Goal: Task Accomplishment & Management: Manage account settings

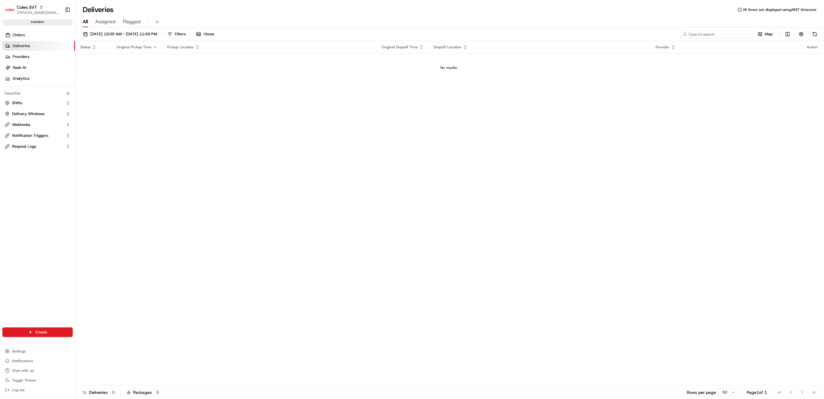
click at [728, 31] on input at bounding box center [717, 34] width 72 height 8
click at [34, 34] on link "Orders" at bounding box center [38, 35] width 73 height 10
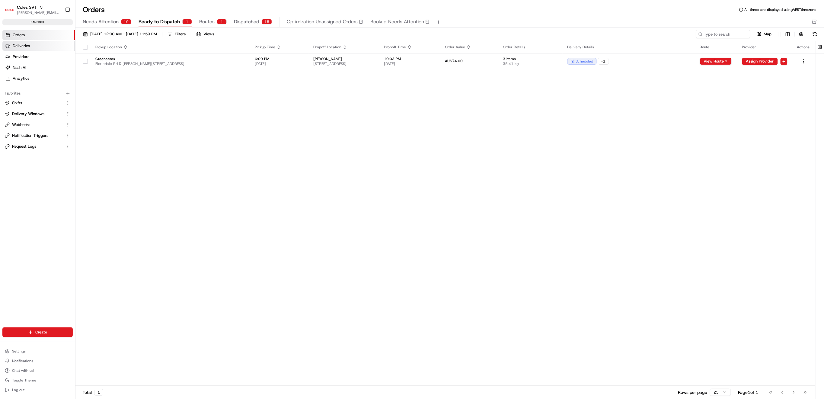
click at [28, 47] on span "Deliveries" at bounding box center [21, 45] width 17 height 5
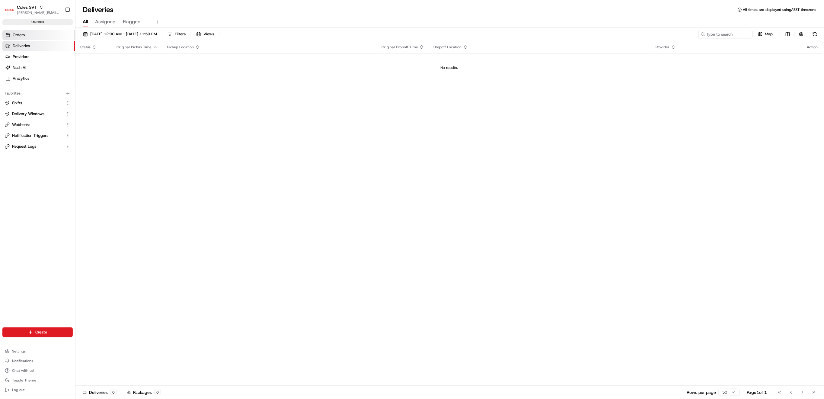
click at [31, 37] on link "Orders" at bounding box center [38, 35] width 73 height 10
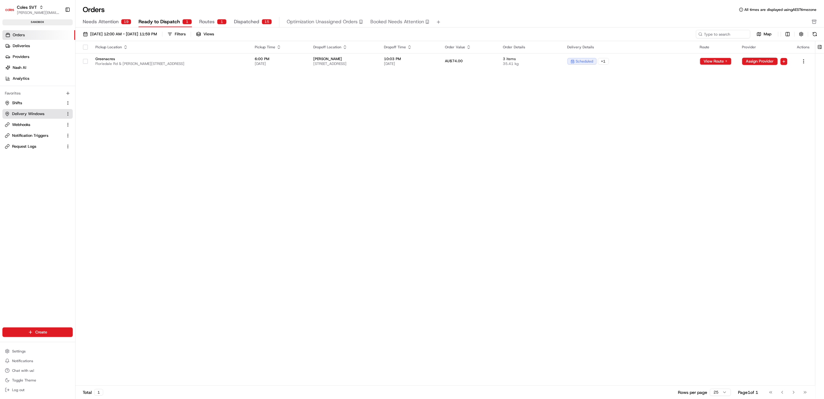
click at [25, 116] on span "Delivery Windows" at bounding box center [28, 113] width 32 height 5
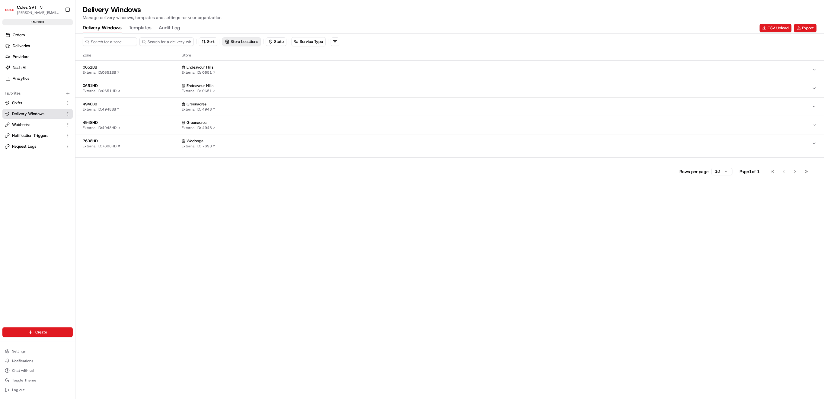
click at [240, 40] on button "Store Locations" at bounding box center [242, 41] width 38 height 8
type input "wodo"
click at [254, 74] on span "Wodonga (7698)" at bounding box center [270, 73] width 74 height 5
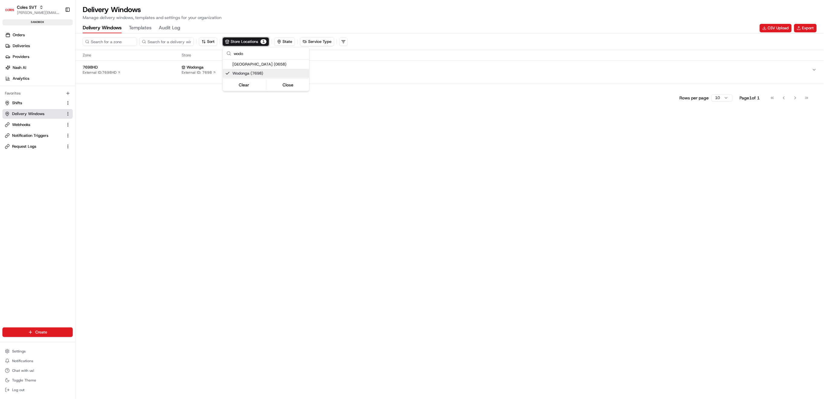
click at [167, 95] on html "Coles SVT [PERSON_NAME][EMAIL_ADDRESS][PERSON_NAME][DOMAIN_NAME] Toggle Sidebar…" at bounding box center [412, 199] width 824 height 399
click at [90, 66] on span "7698HD" at bounding box center [131, 67] width 97 height 5
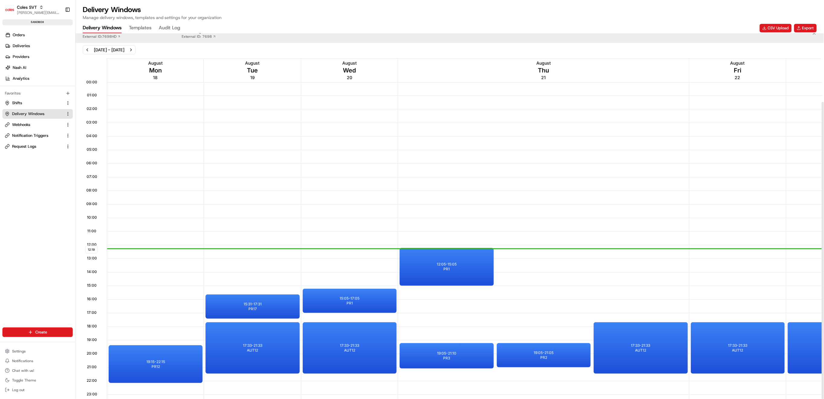
scroll to position [85, 0]
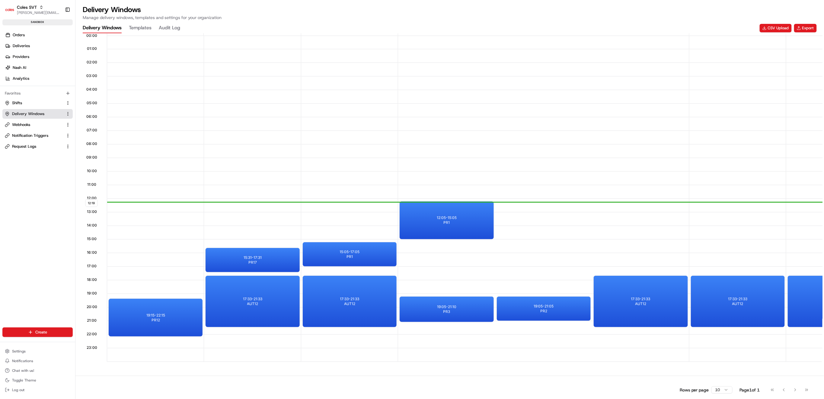
drag, startPoint x: 503, startPoint y: 358, endPoint x: 611, endPoint y: 353, distance: 107.9
click at [611, 353] on div at bounding box center [544, 355] width 290 height 14
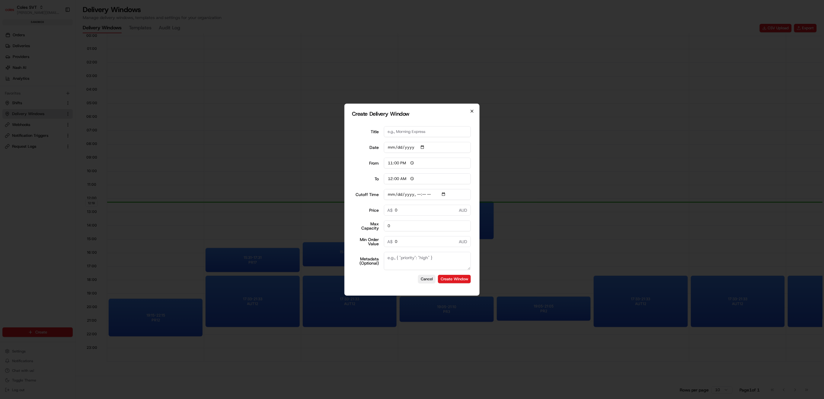
click at [474, 111] on icon "button" at bounding box center [472, 111] width 5 height 5
type input "[DATE]"
type input "06:00"
type input "14:00"
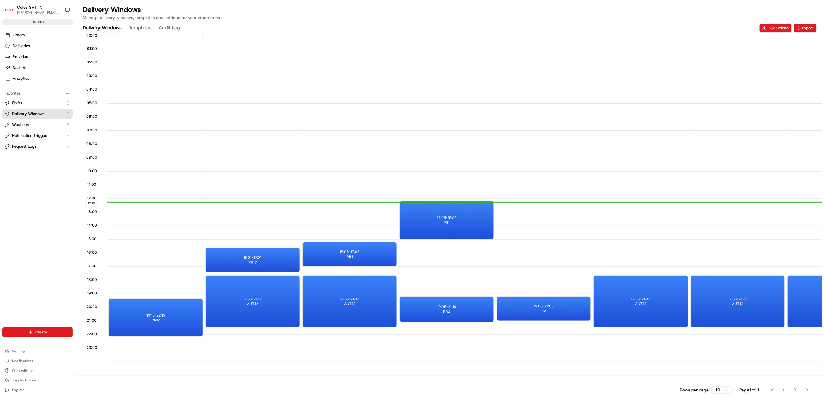
drag, startPoint x: 533, startPoint y: 358, endPoint x: 604, endPoint y: 357, distance: 71.0
click at [604, 357] on div at bounding box center [544, 355] width 290 height 14
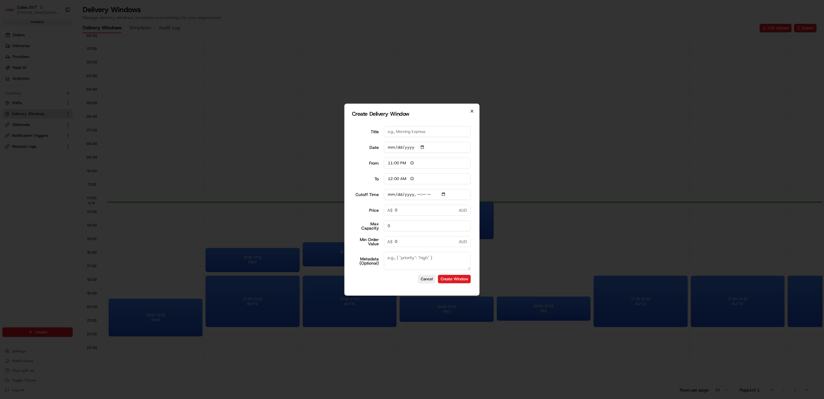
click at [472, 109] on icon "button" at bounding box center [472, 111] width 5 height 5
type input "[DATE]"
type input "06:00"
type input "14:00"
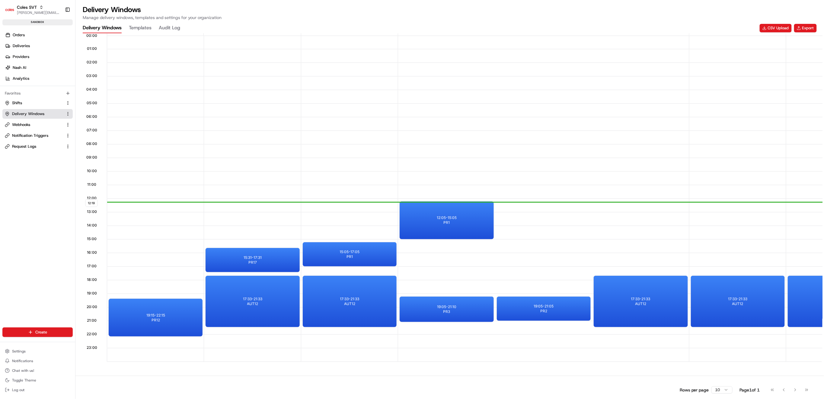
drag, startPoint x: 170, startPoint y: 362, endPoint x: 314, endPoint y: 370, distance: 144.8
click at [314, 370] on div "[DATE] - [DATE] 12:19 00:00 01:00 02:00 03:00 04:00 05:00 06:00 07:00 08:00 09:…" at bounding box center [449, 185] width 749 height 372
drag, startPoint x: 376, startPoint y: 356, endPoint x: 451, endPoint y: 359, distance: 75.0
click at [451, 359] on div "12:19 00:00 01:00 02:00 03:00 04:00 05:00 06:00 07:00 08:00 09:00 10:00 11:00 1…" at bounding box center [450, 187] width 746 height 350
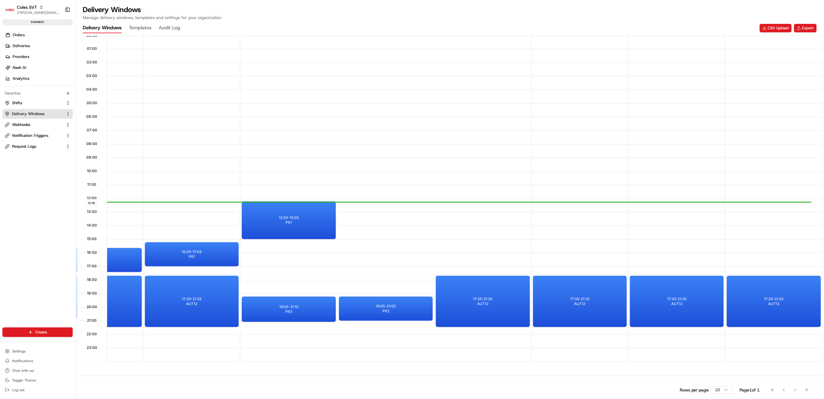
scroll to position [0, 161]
click at [582, 302] on span "AUT12" at bounding box center [580, 304] width 11 height 5
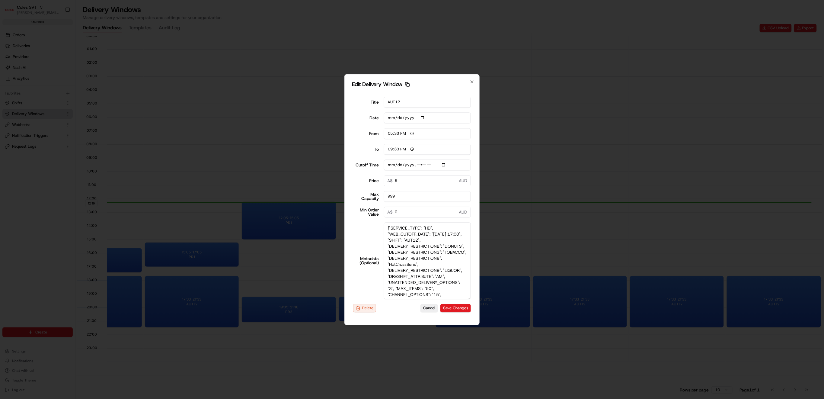
drag, startPoint x: 470, startPoint y: 268, endPoint x: 494, endPoint y: 335, distance: 70.4
click at [494, 335] on body "Coles SVT [PERSON_NAME][EMAIL_ADDRESS][PERSON_NAME][DOMAIN_NAME] Toggle Sidebar…" at bounding box center [412, 199] width 824 height 399
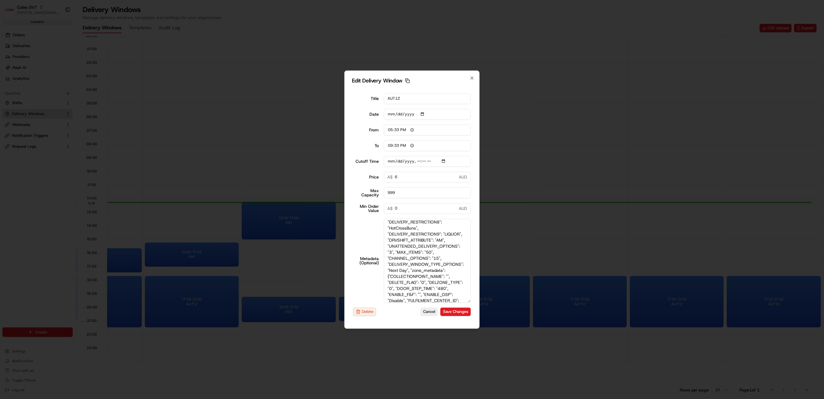
scroll to position [80, 0]
click at [439, 228] on textarea "{"SERVICE_TYPE": "HD", "WEB_CUTOFF_DATE": "[DATE] 17:00", "SHIFT": "AUT12", "DE…" at bounding box center [427, 261] width 87 height 84
type input "[DATE]T17:10"
type textarea "{"SERVICE_TYPE": "HD", "WEB_CUTOFF_DATE": "[DATE] 17:00", "SHIFT": "AUT12", "DE…"
click at [453, 311] on button "Save Changes" at bounding box center [456, 312] width 30 height 8
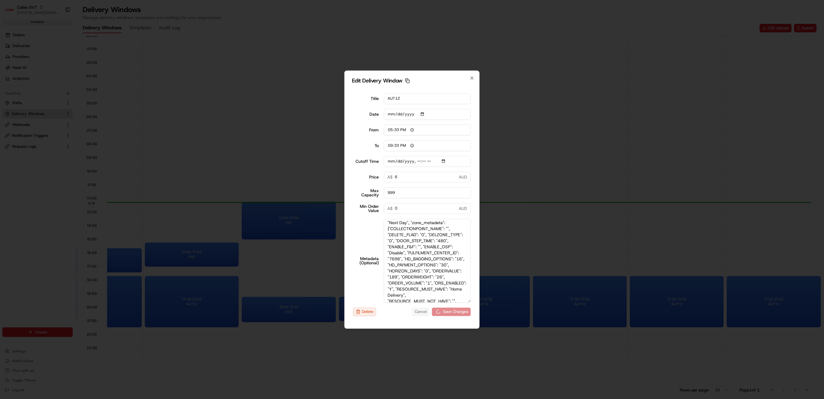
type input "[DATE]T17:10"
type input "12:20"
type input "13:20"
type input "[DATE]T17:10"
type input "0"
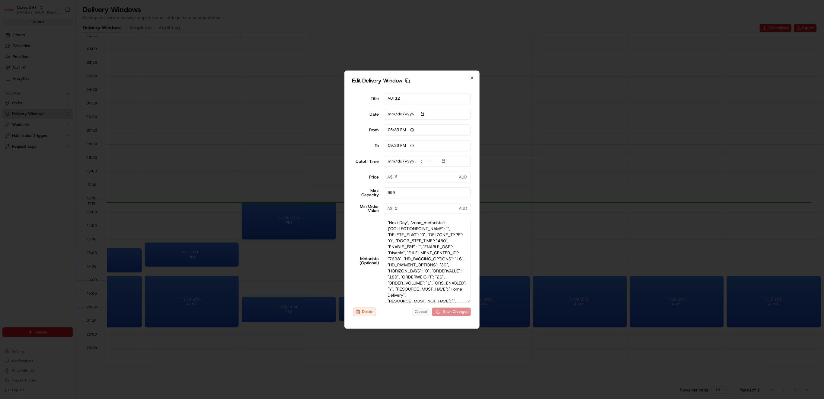
type input "0"
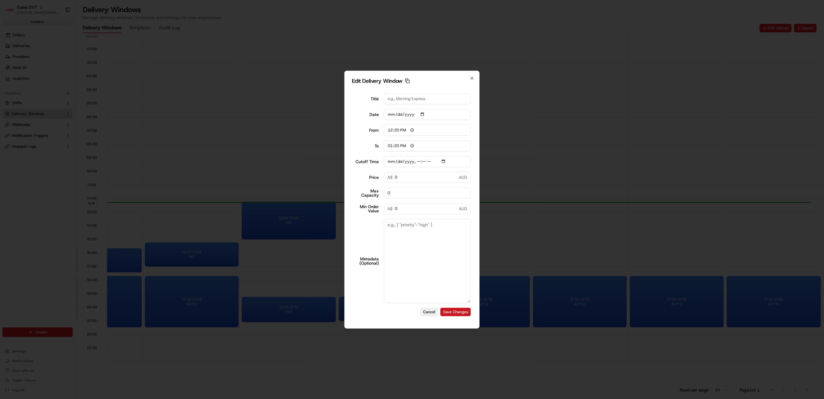
type input "[DATE]T17:10"
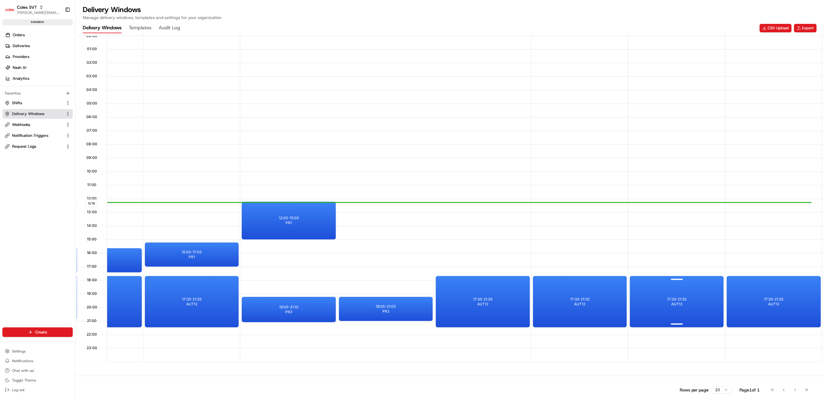
click at [692, 297] on div "17:33 - 21:33 AUT12" at bounding box center [677, 301] width 94 height 51
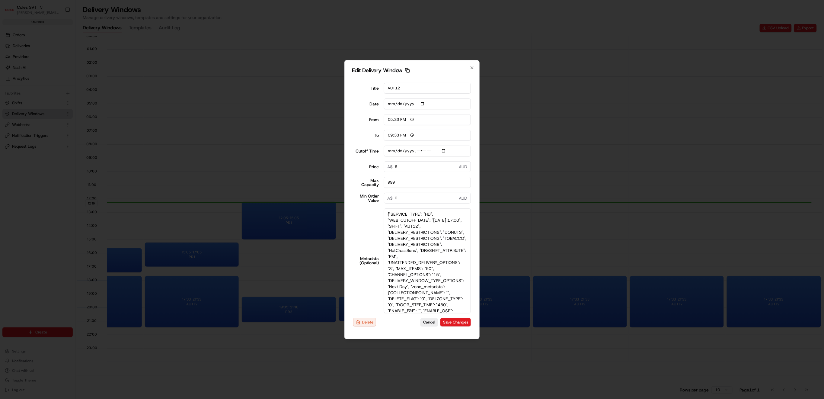
drag, startPoint x: 470, startPoint y: 268, endPoint x: 483, endPoint y: 355, distance: 87.9
click at [483, 355] on body "Coles SVT [PERSON_NAME][EMAIL_ADDRESS][PERSON_NAME][DOMAIN_NAME] Toggle Sidebar…" at bounding box center [412, 199] width 824 height 399
click at [438, 286] on textarea "{"SERVICE_TYPE": "HD", "WEB_CUTOFF_DATE": "[DATE] 17:00", "SHIFT": "AUT12", "DE…" at bounding box center [427, 260] width 87 height 105
type input "[DATE]T17:10"
type textarea "{"SERVICE_TYPE": "HD", "WEB_CUTOFF_DATE": "[DATE] 17:00", "SHIFT": "AUT12", "DE…"
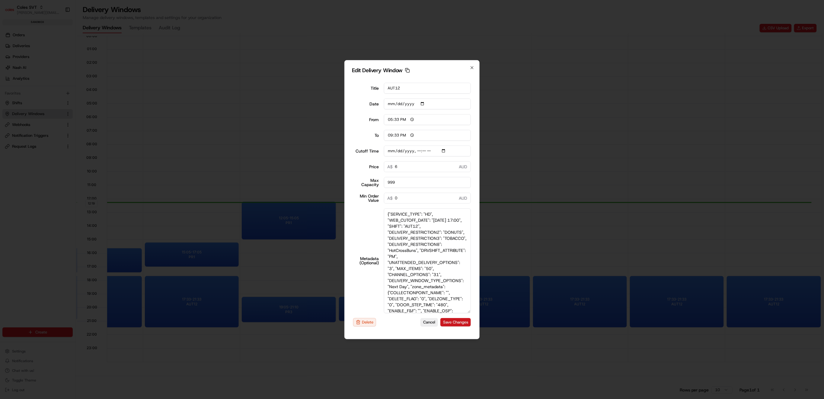
click at [457, 322] on button "Save Changes" at bounding box center [456, 322] width 30 height 8
type input "[DATE]T17:10"
type input "[DATE]"
type input "12:20"
type input "13:20"
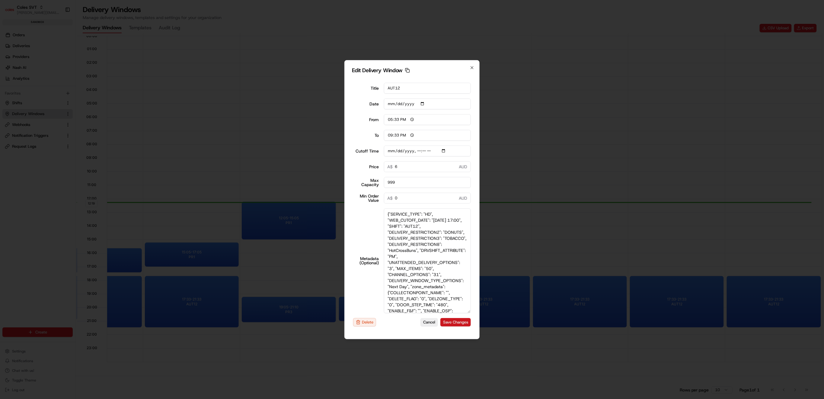
type input "[DATE]T17:10"
type input "0"
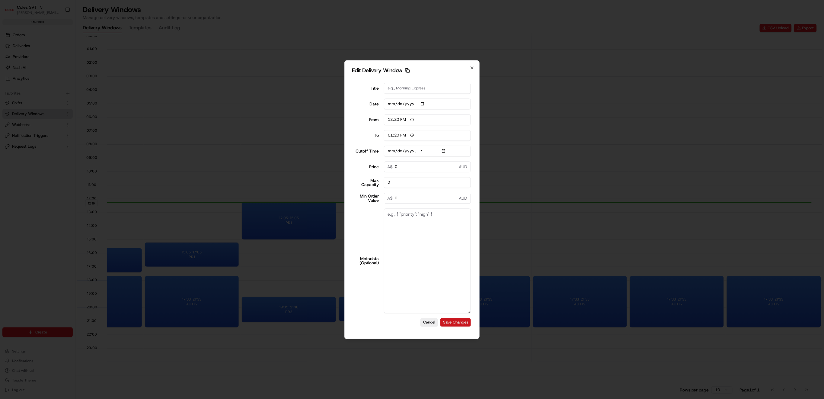
type input "[DATE]T17:10"
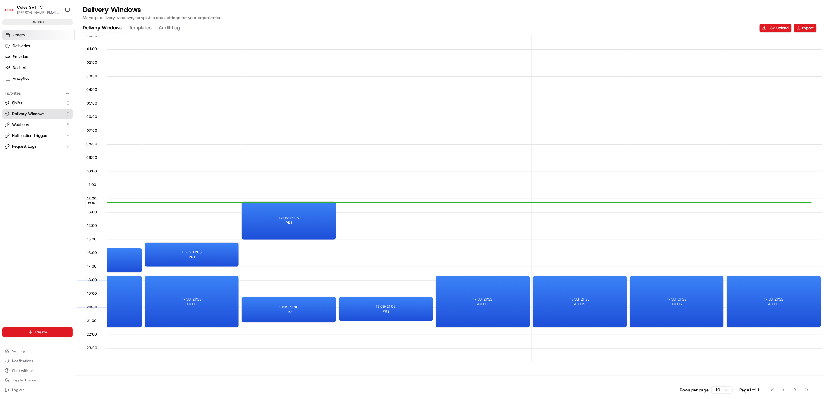
click at [23, 33] on span "Orders" at bounding box center [19, 34] width 12 height 5
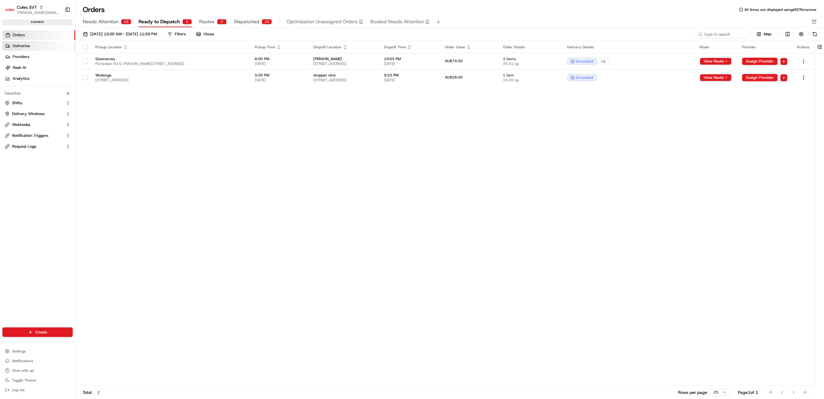
click at [32, 47] on link "Deliveries" at bounding box center [38, 46] width 73 height 10
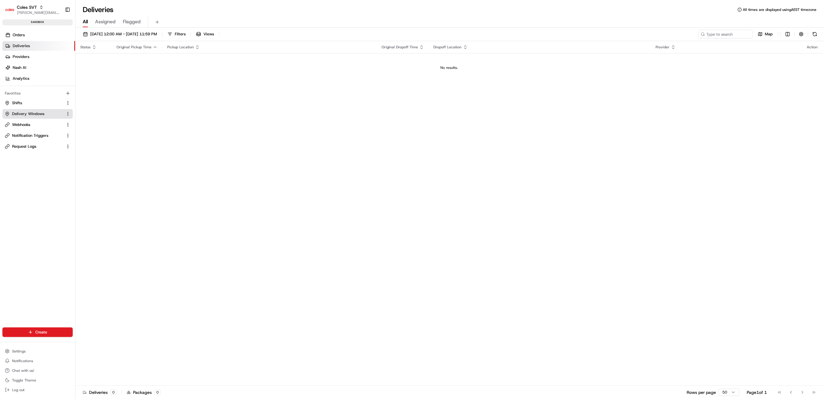
click at [37, 114] on span "Delivery Windows" at bounding box center [28, 113] width 32 height 5
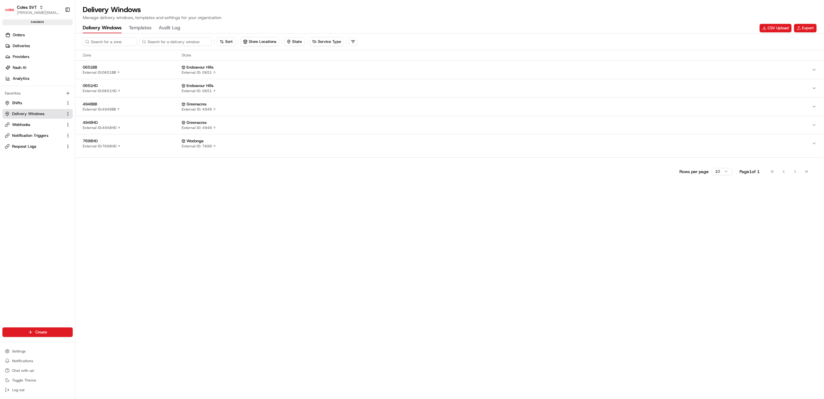
click at [175, 39] on input at bounding box center [176, 41] width 72 height 8
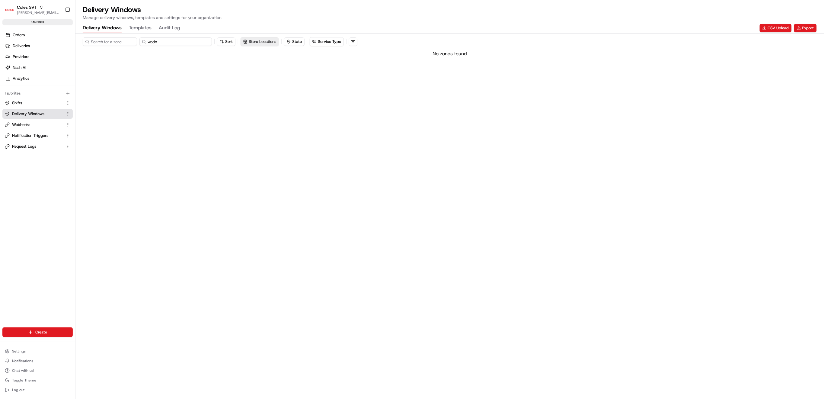
type input "wodo"
click at [261, 38] on button "Store Locations" at bounding box center [242, 41] width 38 height 8
type input "wodo"
click at [250, 71] on span "Wodonga (7698)" at bounding box center [270, 73] width 74 height 5
click at [284, 141] on html "Coles SVT [PERSON_NAME][EMAIL_ADDRESS][PERSON_NAME][DOMAIN_NAME] Toggle Sidebar…" at bounding box center [412, 199] width 824 height 399
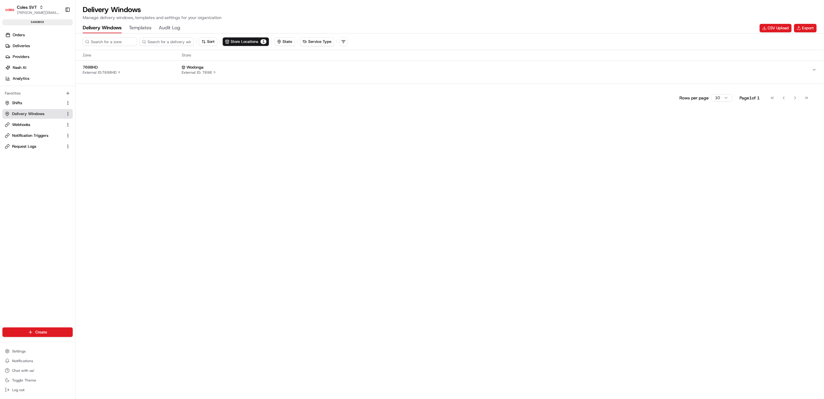
click at [105, 64] on button "7698HD External ID: 7698HD Wodonga External ID: 7698" at bounding box center [449, 70] width 749 height 18
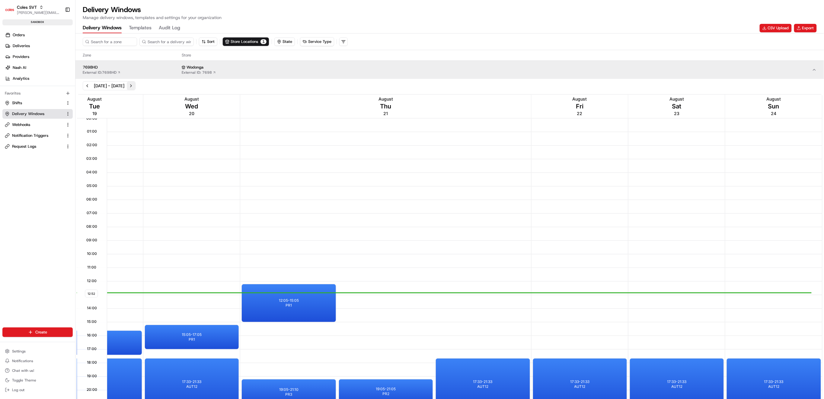
click at [135, 85] on button "Next week" at bounding box center [131, 86] width 8 height 8
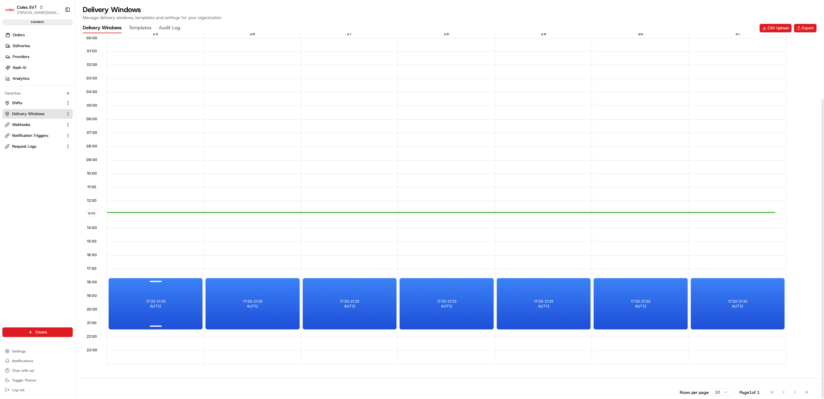
scroll to position [82, 0]
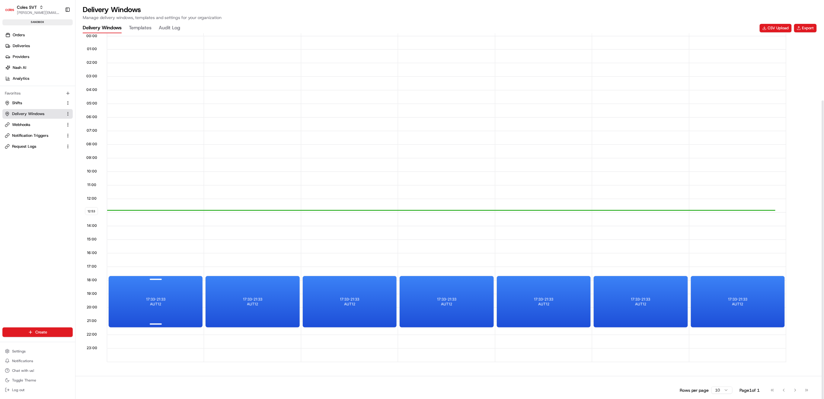
click at [152, 298] on p "17:33 - 21:33" at bounding box center [155, 299] width 19 height 5
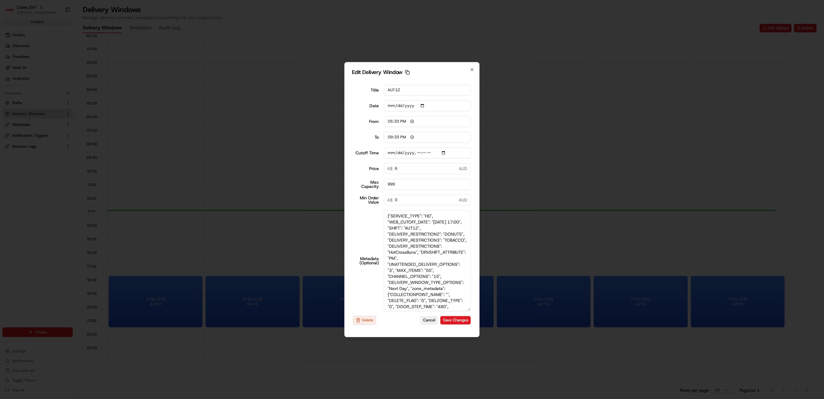
drag, startPoint x: 468, startPoint y: 268, endPoint x: 451, endPoint y: 352, distance: 86.5
click at [451, 352] on body "Coles SVT anitha.mudda@coles.com.au Toggle Sidebar sandbox Orders Deliveries Pr…" at bounding box center [412, 199] width 824 height 399
click at [438, 287] on textarea "{"SERVICE_TYPE": "HD", "WEB_CUTOFF_DATE": "25/08/2025 17:00", "SHIFT": "AUT12",…" at bounding box center [427, 260] width 87 height 103
type input "2025-08-25T17:10"
type textarea "{"SERVICE_TYPE": "HD", "WEB_CUTOFF_DATE": "25/08/2025 17:00", "SHIFT": "AUT12",…"
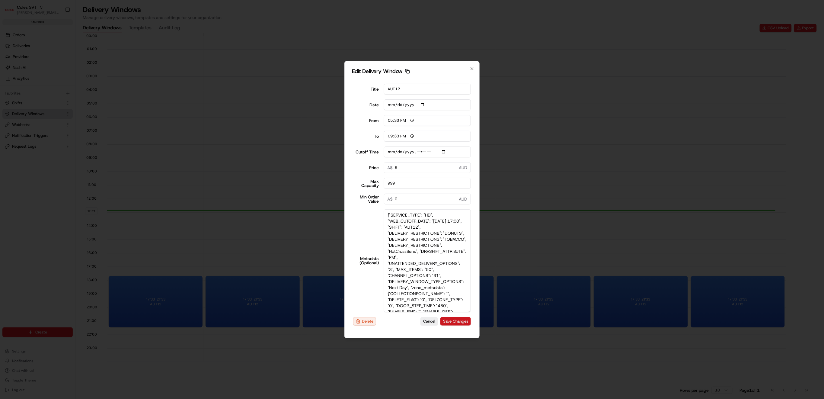
click at [464, 321] on button "Save Changes" at bounding box center [456, 321] width 30 height 8
type input "2025-08-25T17:10"
type input "[DATE]"
type input "12:53"
type input "13:53"
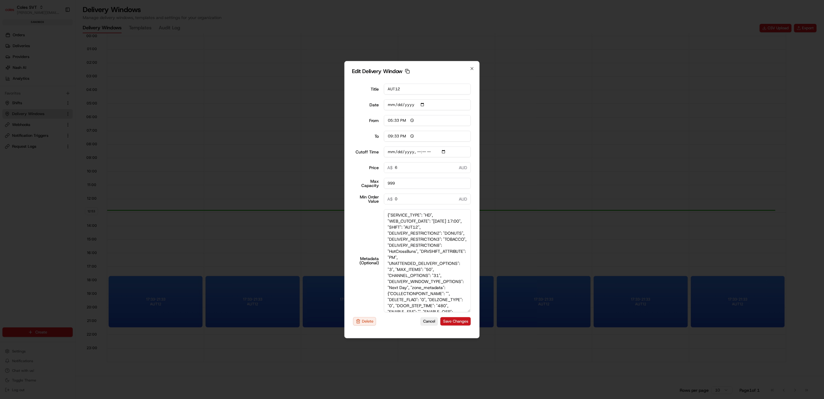
type input "2025-08-25T17:10"
type input "0"
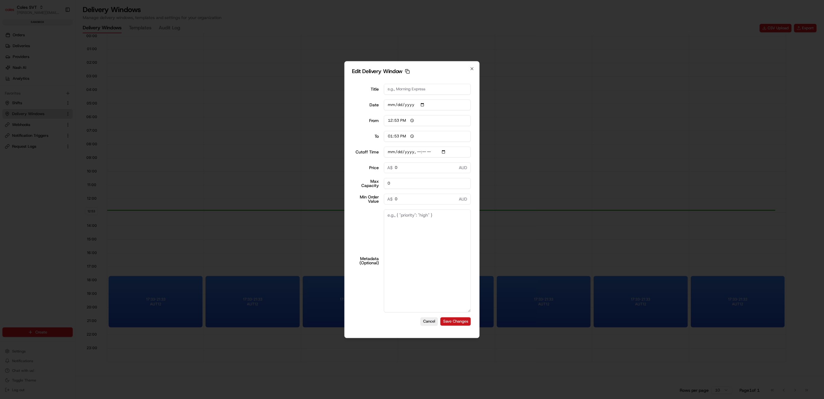
type input "2025-08-25T17:10"
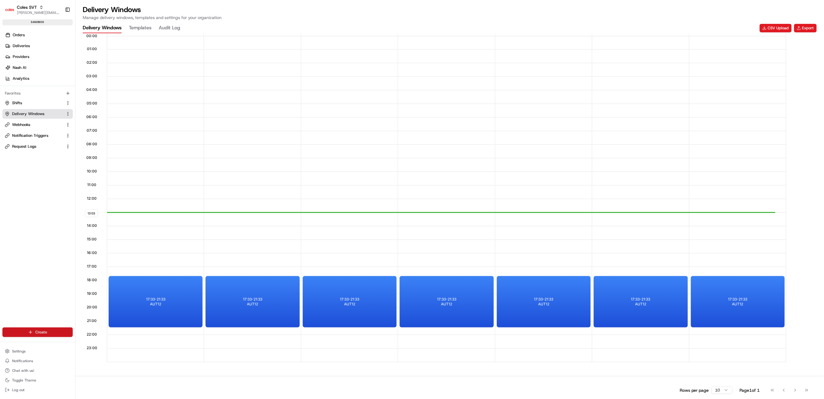
click at [47, 333] on html "Coles SVT anitha.mudda@coles.com.au Toggle Sidebar sandbox Orders Deliveries Pr…" at bounding box center [412, 199] width 824 height 399
click at [99, 367] on link "CSV Upload" at bounding box center [108, 365] width 67 height 11
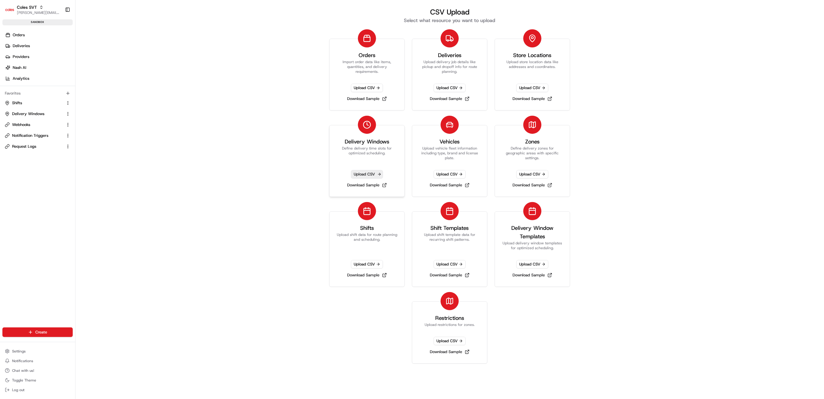
click at [367, 173] on span "Upload CSV" at bounding box center [367, 174] width 32 height 8
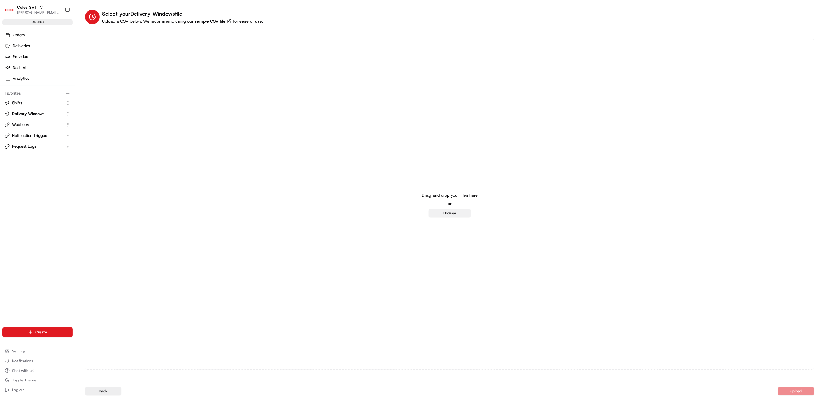
click at [451, 212] on button "Browse" at bounding box center [450, 213] width 42 height 8
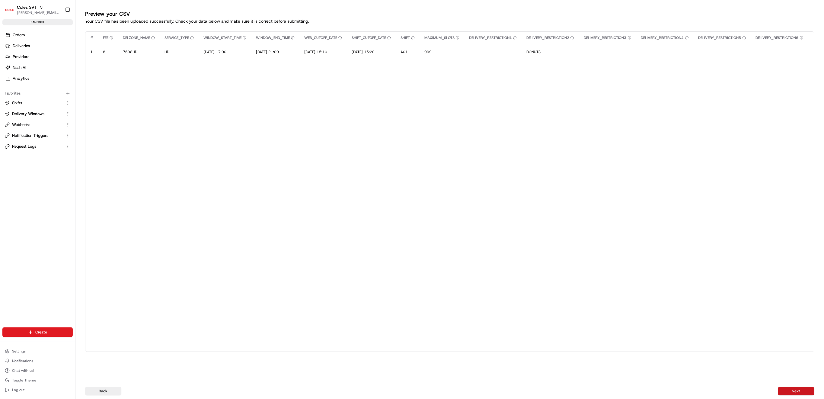
click at [791, 392] on button "Next" at bounding box center [796, 391] width 36 height 8
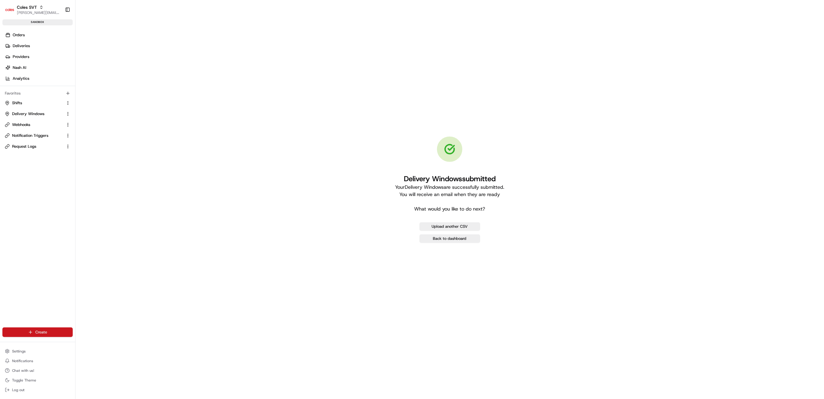
click at [45, 330] on html "Coles SVT anitha.mudda@coles.com.au Toggle Sidebar sandbox Orders Deliveries Pr…" at bounding box center [412, 199] width 824 height 399
click at [101, 367] on link "CSV Upload" at bounding box center [108, 365] width 67 height 11
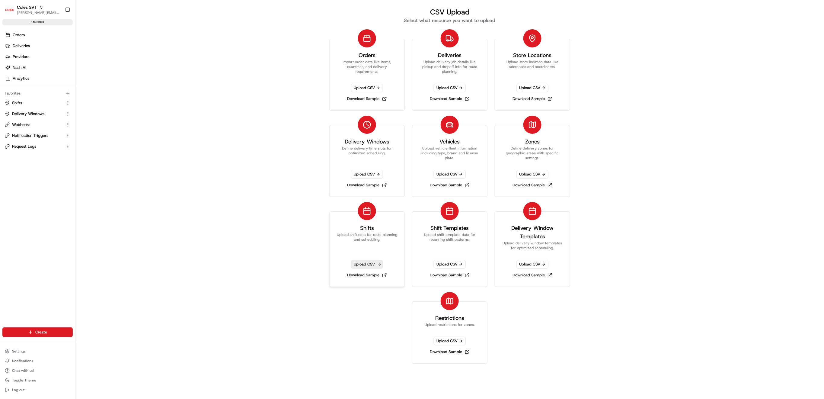
click at [360, 265] on span "Upload CSV" at bounding box center [367, 264] width 32 height 8
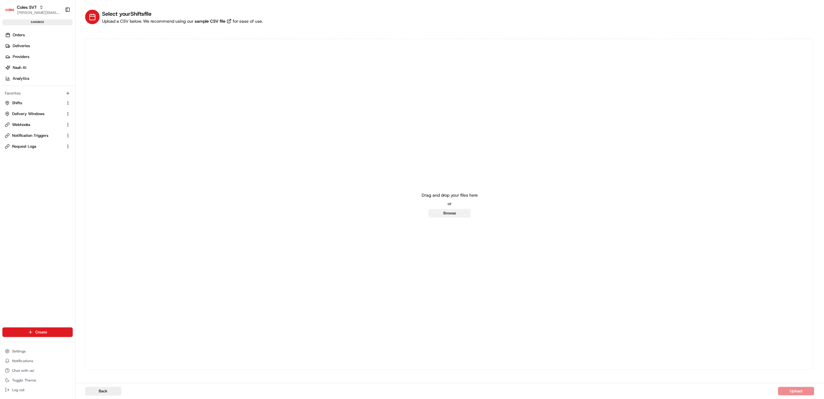
click at [457, 214] on button "Browse" at bounding box center [450, 213] width 42 height 8
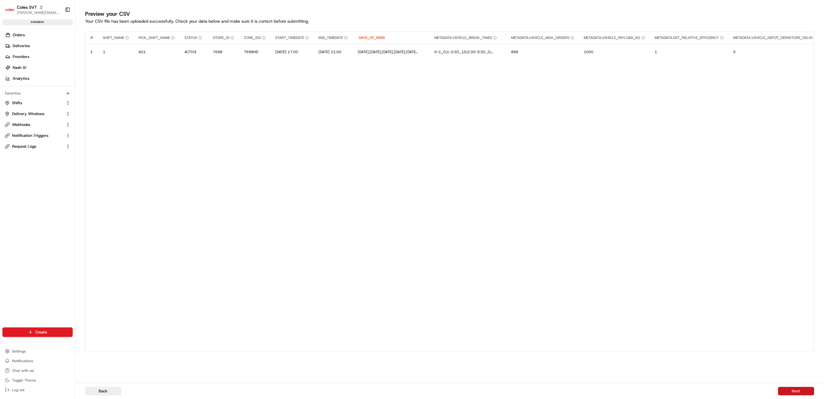
click at [790, 394] on button "Next" at bounding box center [796, 391] width 36 height 8
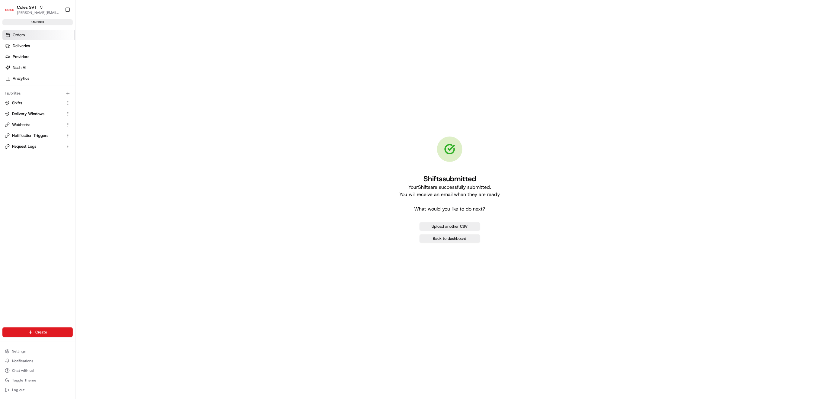
click at [30, 37] on link "Orders" at bounding box center [38, 35] width 73 height 10
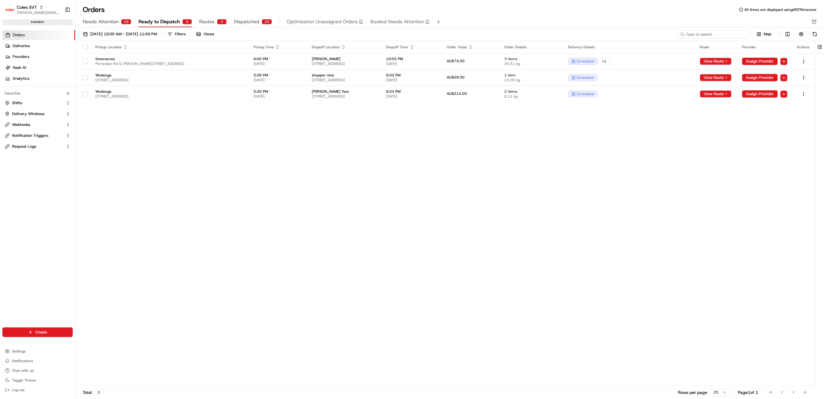
click at [726, 34] on input at bounding box center [714, 34] width 72 height 8
paste input "226514015"
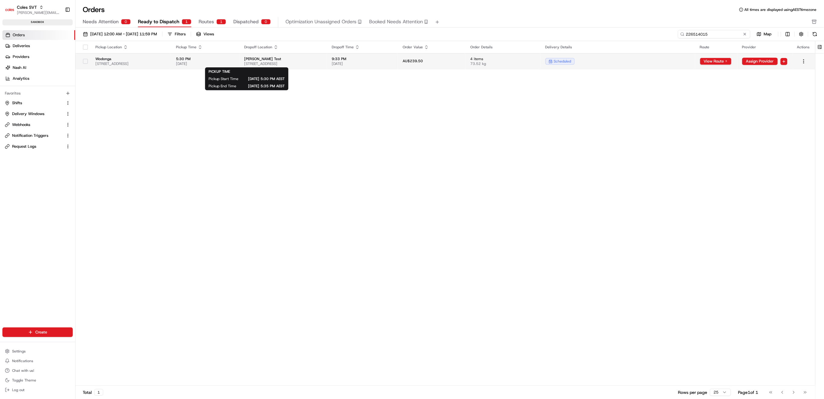
type input "226514015"
click at [235, 59] on span "5:30 PM" at bounding box center [205, 58] width 59 height 5
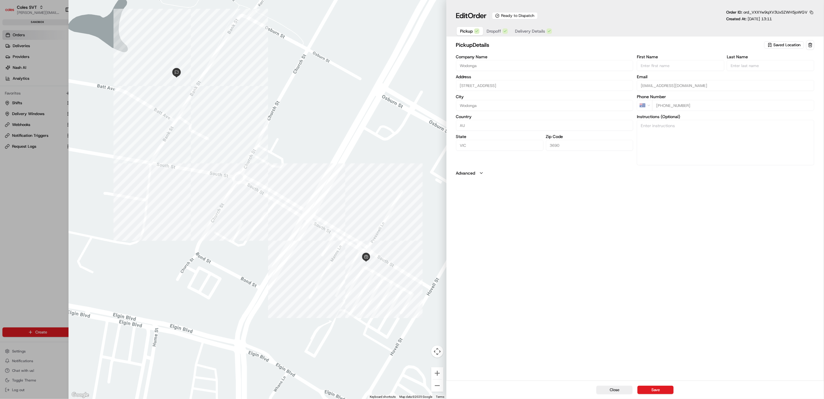
click at [500, 33] on span "Dropoff" at bounding box center [494, 31] width 14 height 6
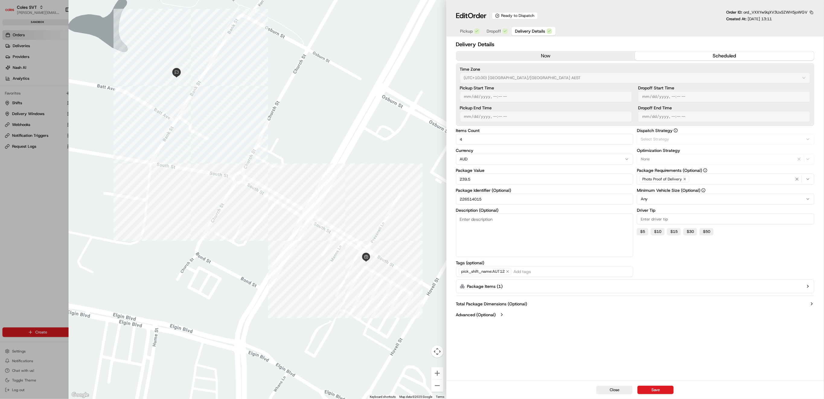
click at [523, 31] on span "Delivery Details" at bounding box center [530, 31] width 30 height 6
click at [576, 284] on button "Package Items ( 1 )" at bounding box center [635, 286] width 358 height 14
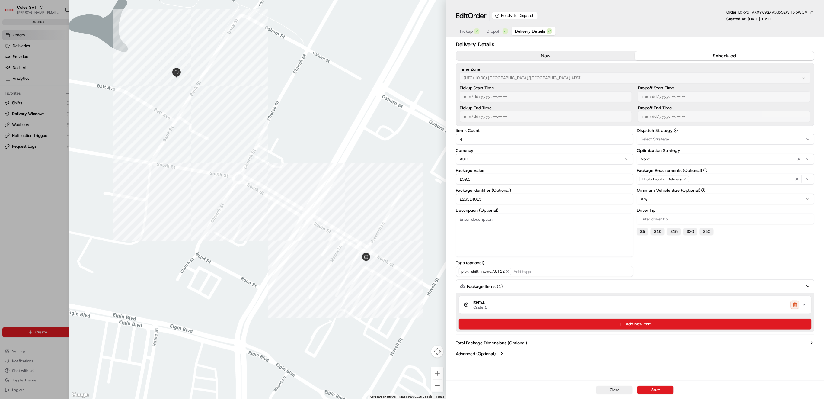
click at [805, 303] on icon "button" at bounding box center [804, 304] width 5 height 5
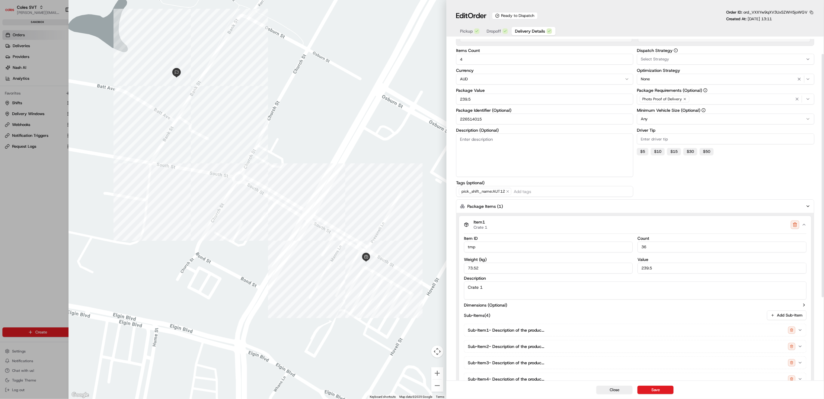
scroll to position [16, 0]
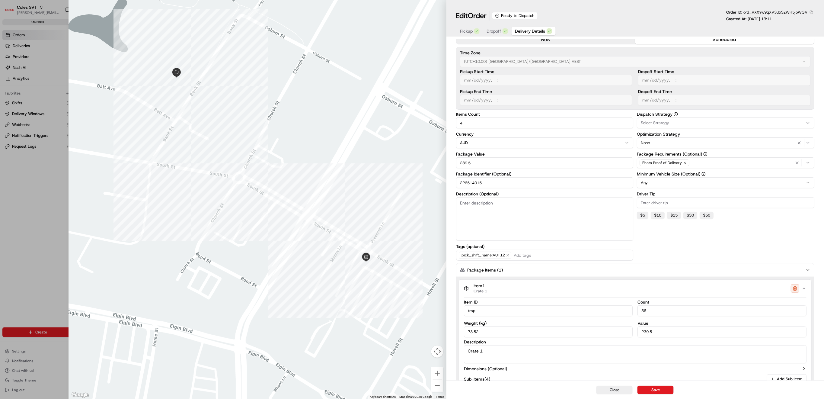
click at [30, 203] on div at bounding box center [412, 199] width 824 height 399
type input "1"
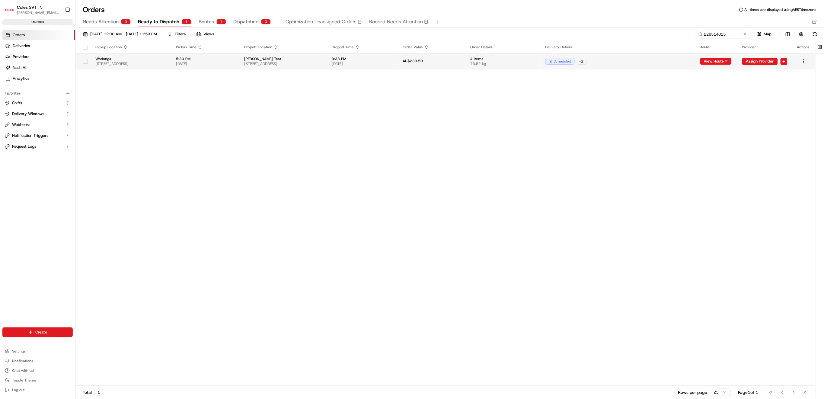
click at [235, 64] on span "23/08/2025" at bounding box center [205, 63] width 59 height 5
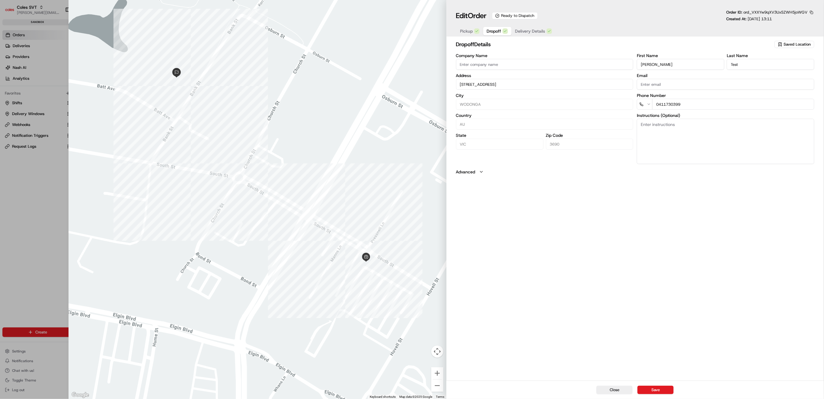
click at [497, 31] on span "Dropoff" at bounding box center [494, 31] width 14 height 6
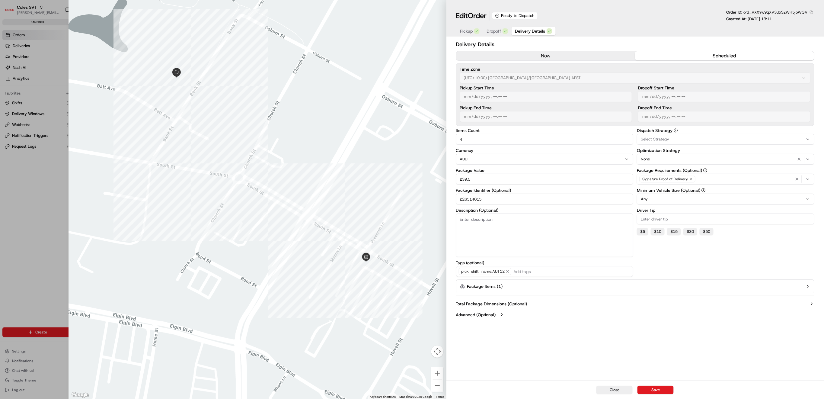
click at [534, 31] on span "Delivery Details" at bounding box center [530, 31] width 30 height 6
type input "1"
click at [17, 214] on div at bounding box center [412, 199] width 824 height 399
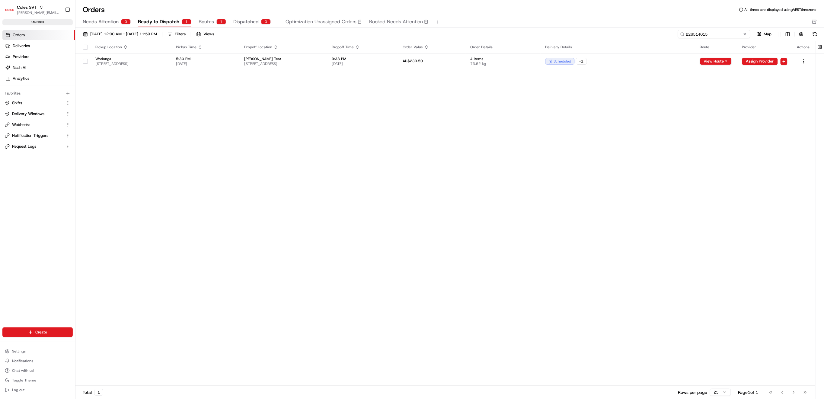
drag, startPoint x: 735, startPoint y: 34, endPoint x: 686, endPoint y: 35, distance: 48.3
click at [686, 35] on input "226514015" at bounding box center [714, 34] width 72 height 8
click at [205, 22] on span "Routes" at bounding box center [206, 21] width 15 height 7
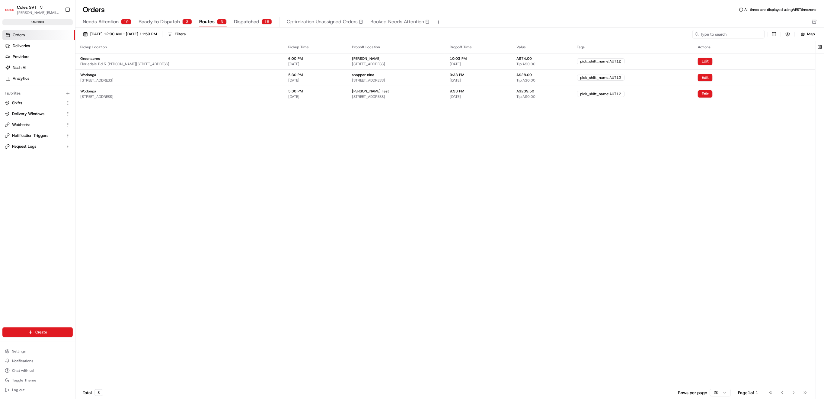
click at [744, 31] on input at bounding box center [729, 34] width 72 height 8
paste input "226514015"
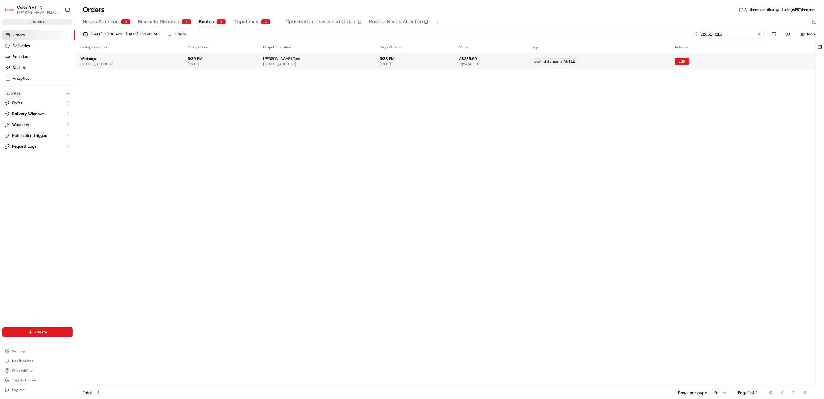
type input "226514015"
click at [122, 60] on div "Wodonga 1-13 South St, Wodonga VIC 3690, Australia" at bounding box center [129, 61] width 98 height 10
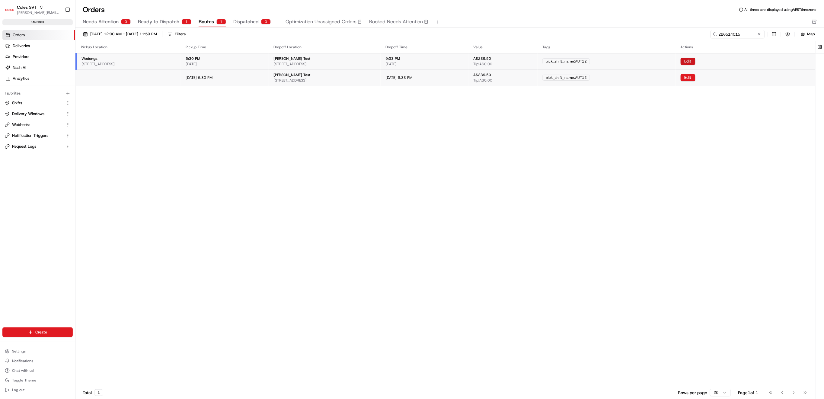
click at [696, 59] on button "Edit" at bounding box center [688, 61] width 15 height 7
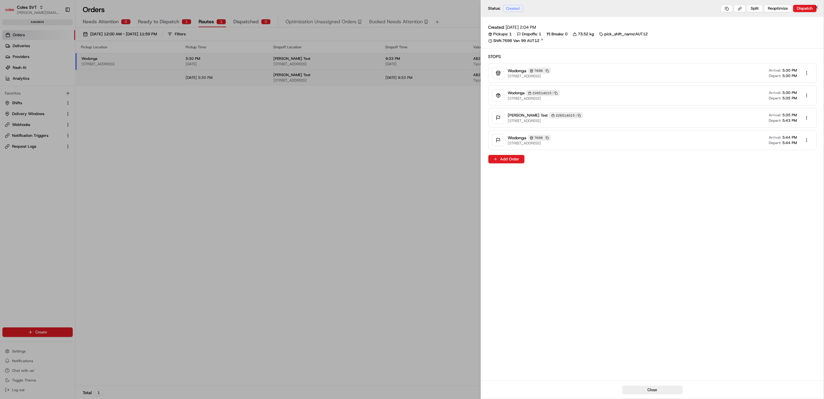
click at [191, 161] on div at bounding box center [412, 199] width 824 height 399
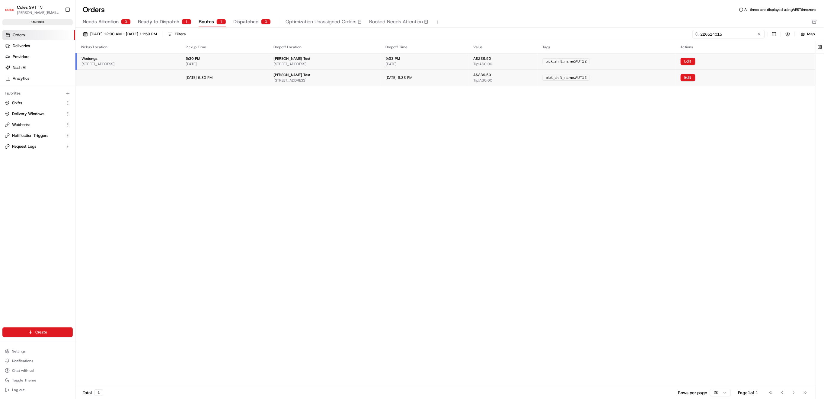
drag, startPoint x: 745, startPoint y: 33, endPoint x: 701, endPoint y: 34, distance: 43.2
click at [701, 34] on input "226514015" at bounding box center [729, 34] width 72 height 8
